Goal: Task Accomplishment & Management: Complete application form

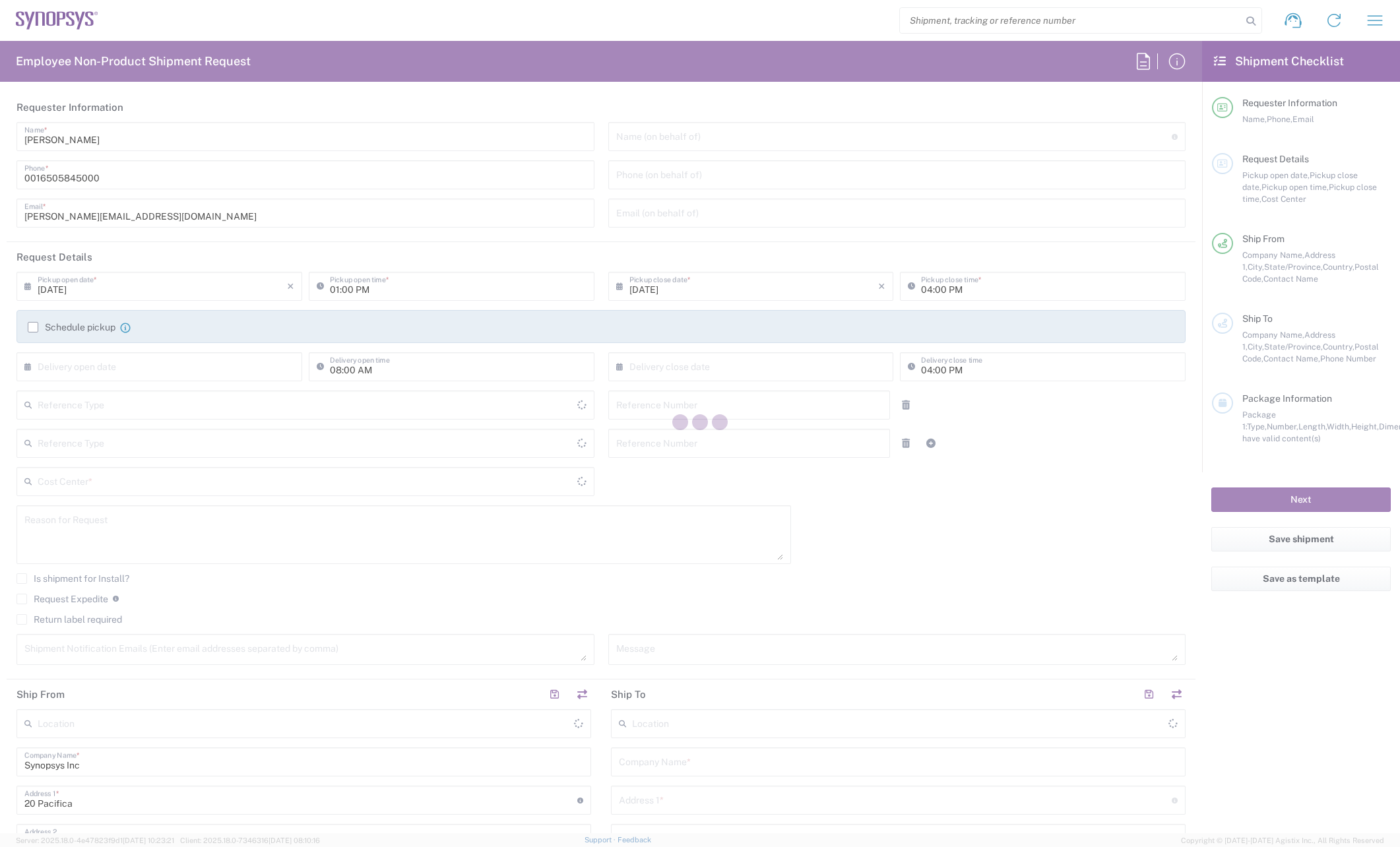
type input "Department"
type input "[GEOGRAPHIC_DATA]"
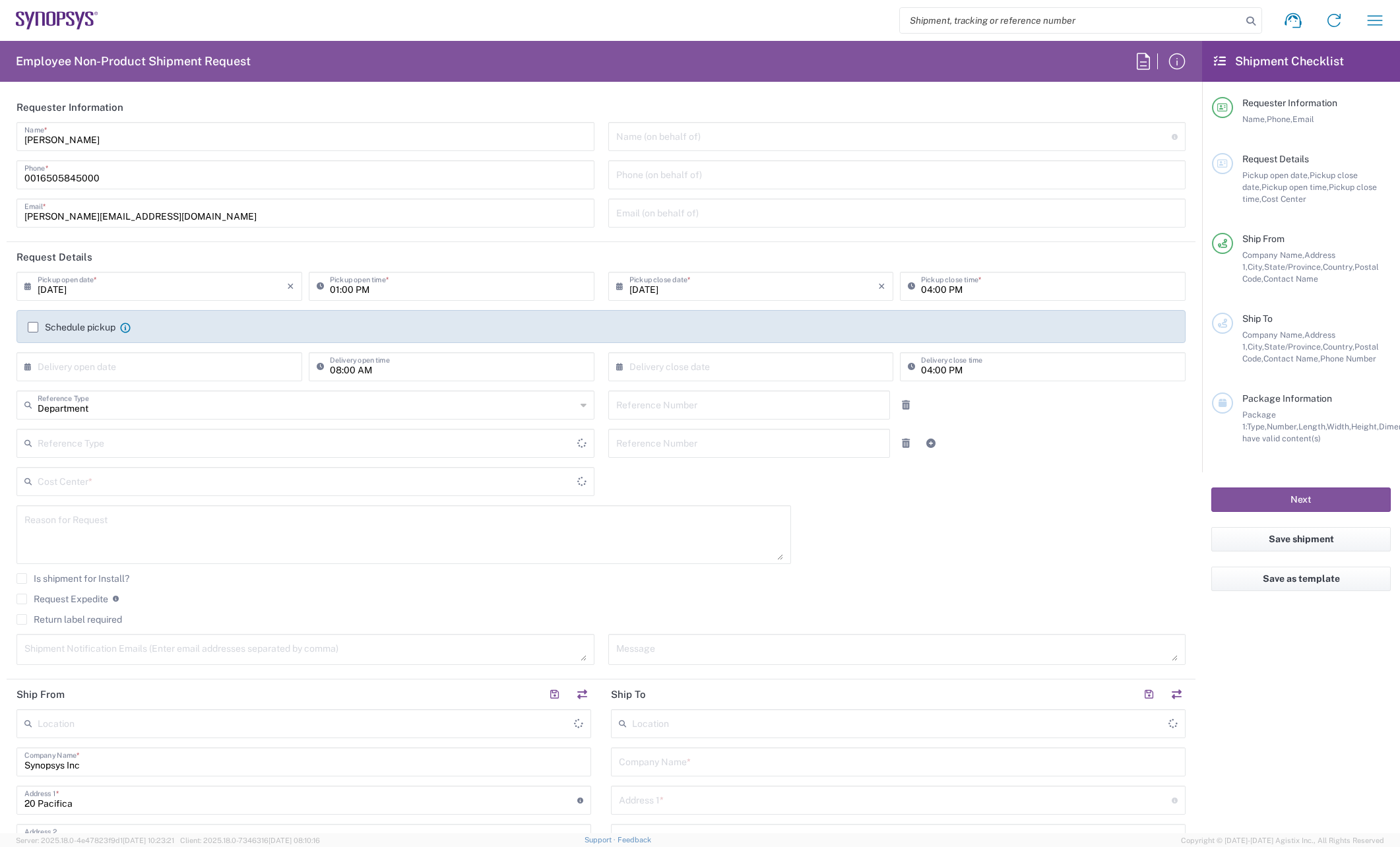
type input "Delivered at Place"
type input "[US_STATE]"
type input "[GEOGRAPHIC_DATA]"
type input "[GEOGRAPHIC_DATA] US08"
